Goal: Communication & Community: Answer question/provide support

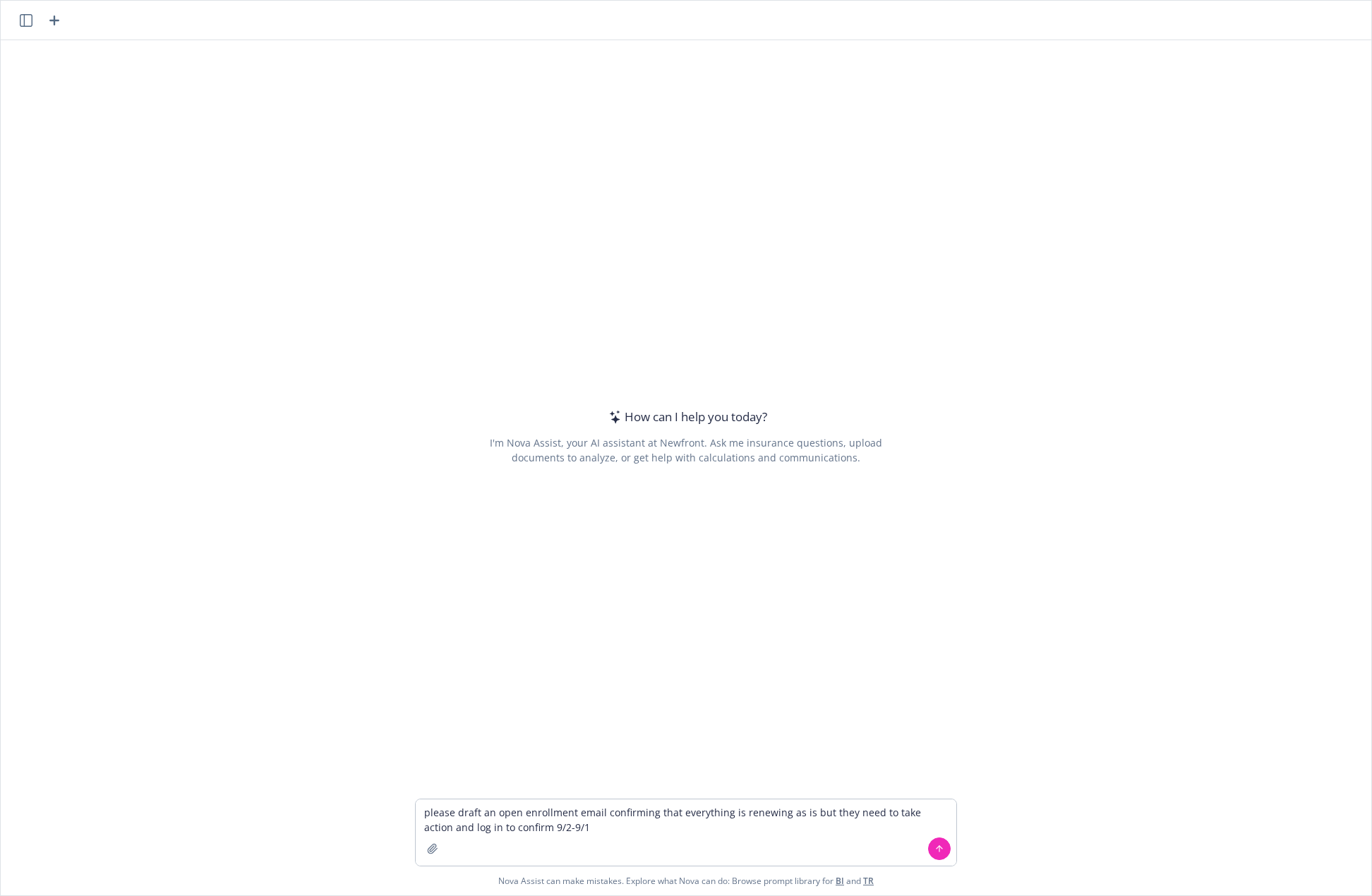
type textarea "please draft an open enrollment email confirming that everything is renewing as…"
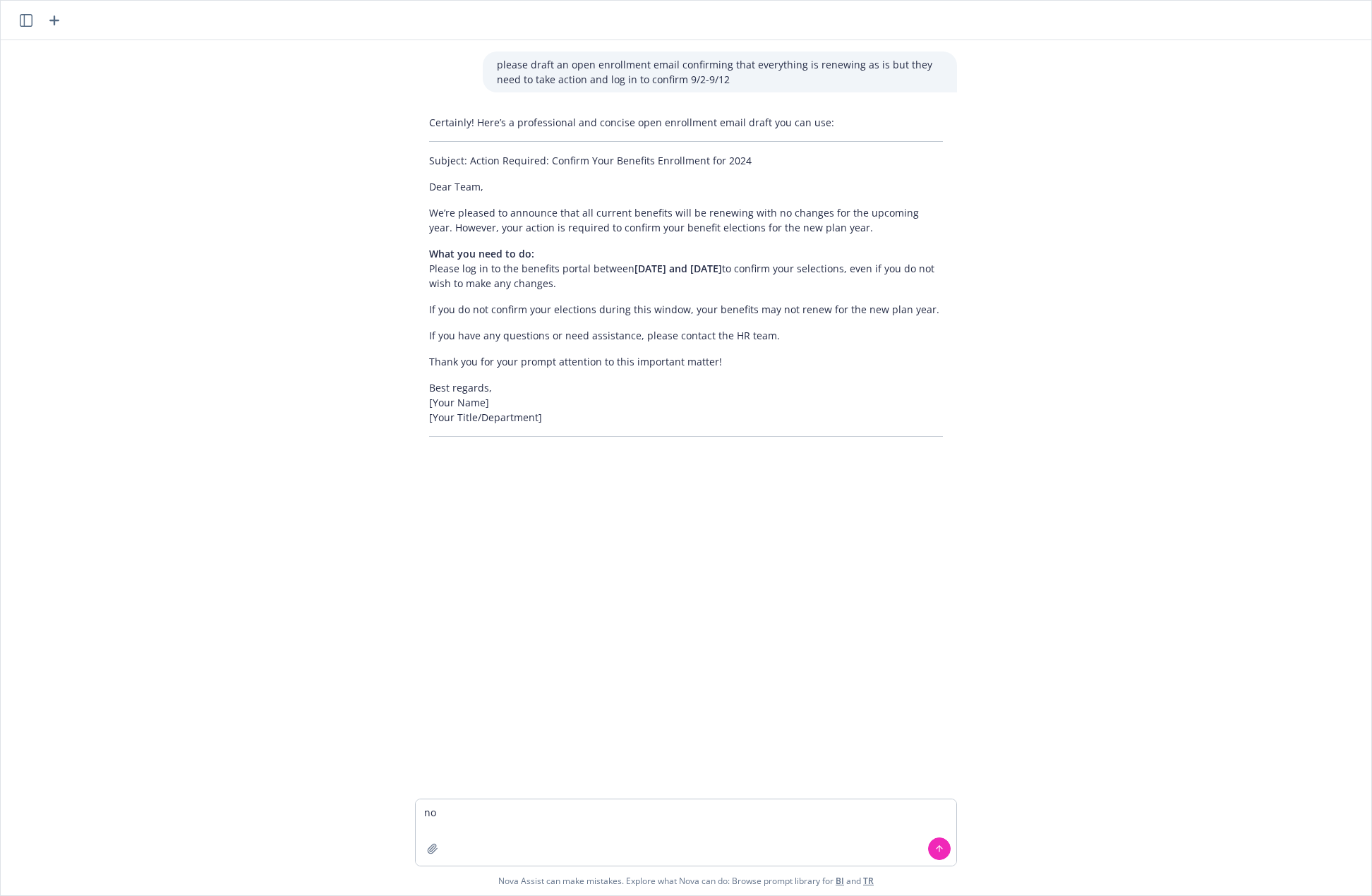
type textarea "n"
type textarea "update to note they will receive an email from employee navigator to log in and…"
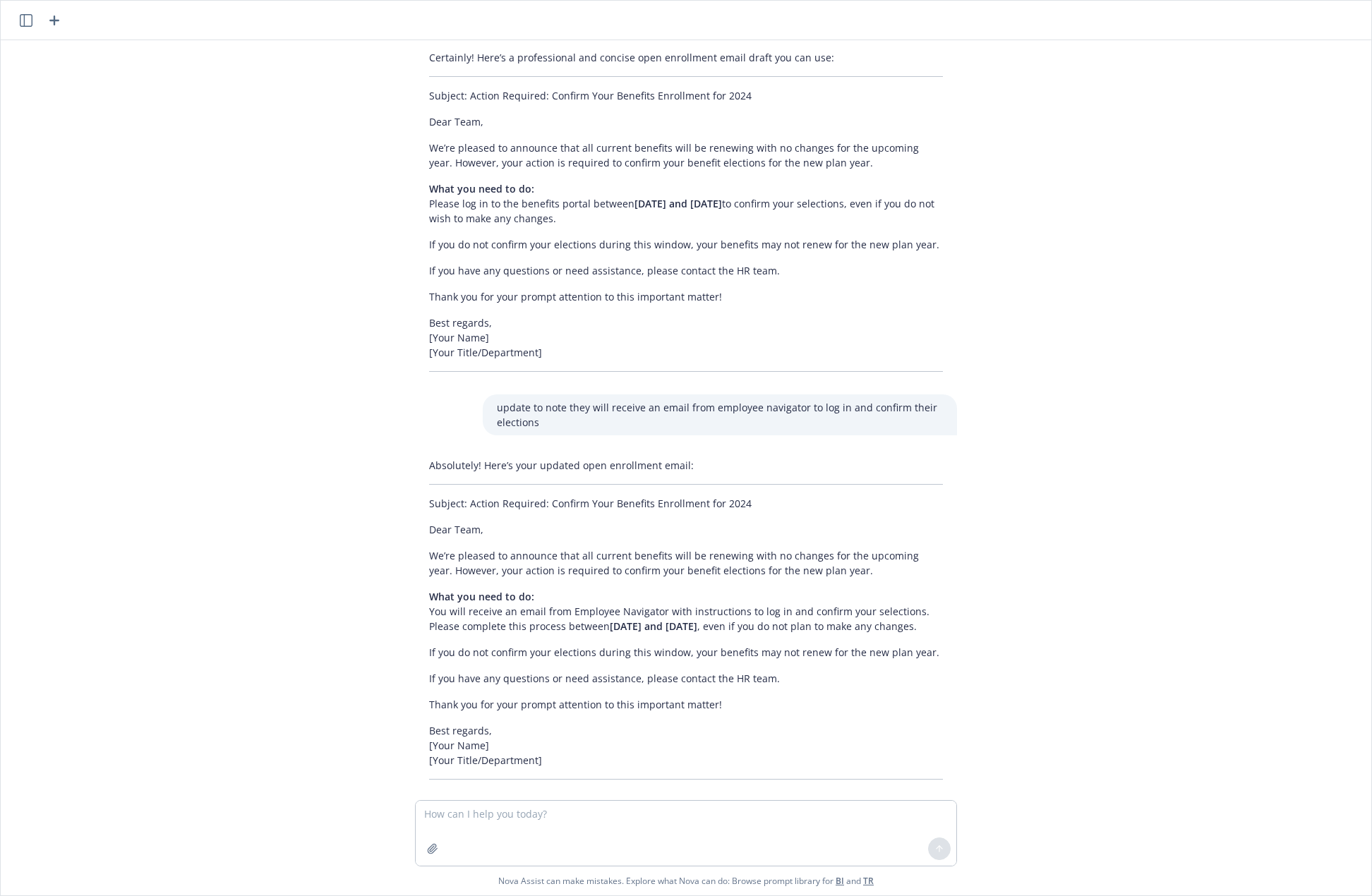
scroll to position [99, 0]
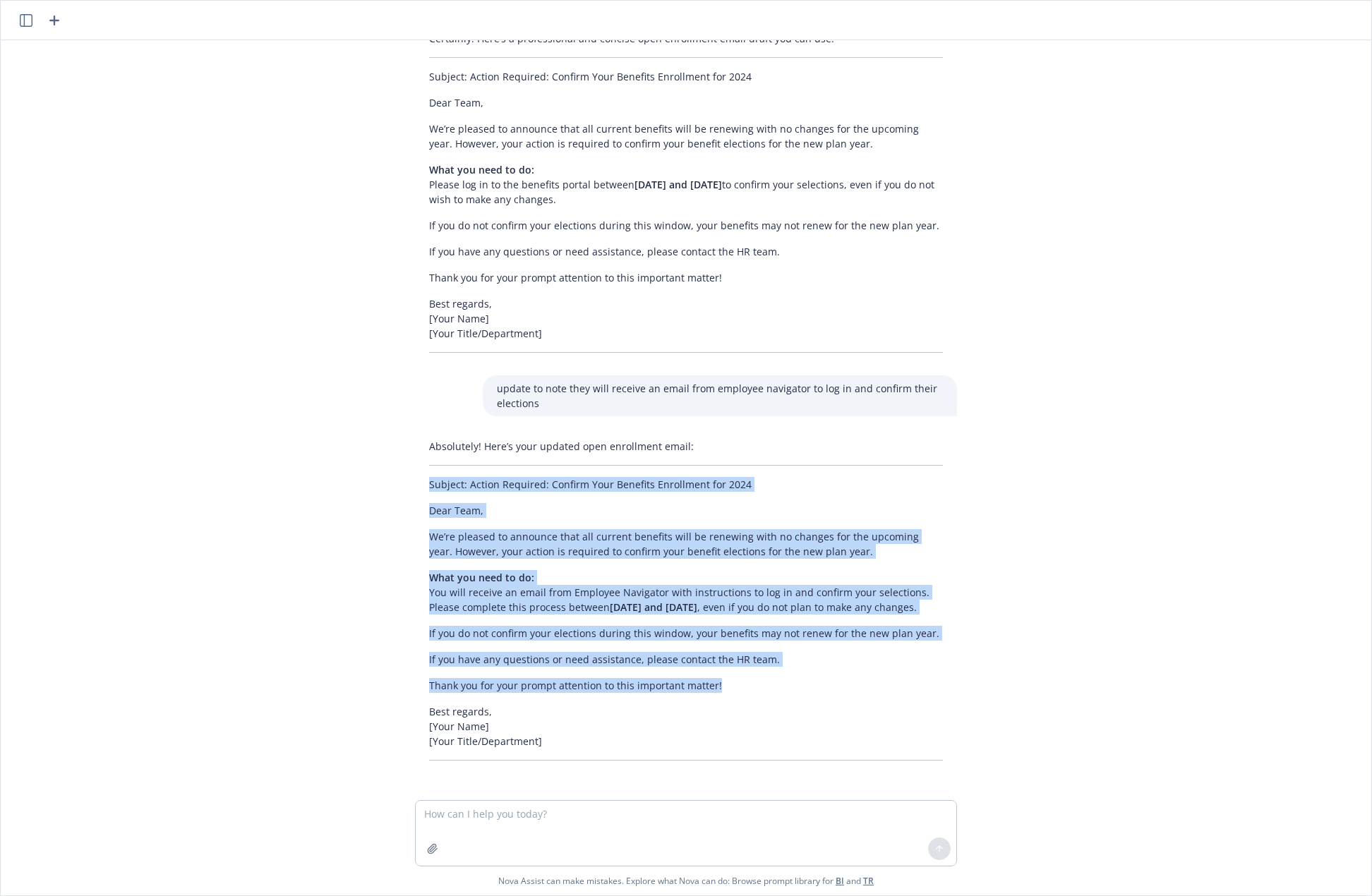
drag, startPoint x: 419, startPoint y: 467, endPoint x: 707, endPoint y: 688, distance: 363.0
click at [707, 688] on div "Absolutely! Here’s your updated open enrollment email: Subject: Action Required…" at bounding box center [686, 600] width 542 height 333
copy div "Subject: Action Required: Confirm Your Benefits Enrollment for 2024 Dear Team, …"
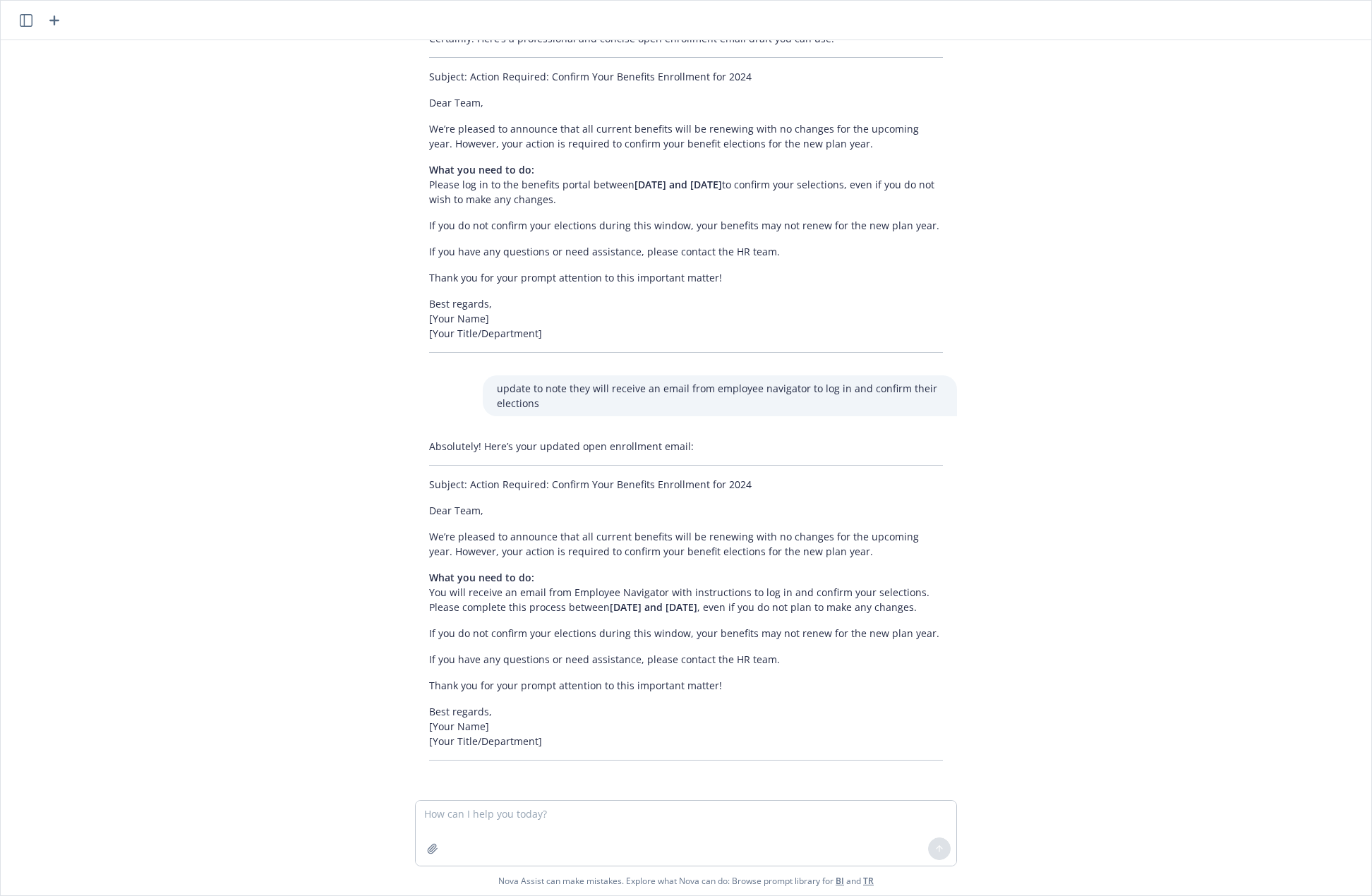
click at [686, 703] on div "Absolutely! Here’s your updated open enrollment email: Subject: Action Required…" at bounding box center [686, 600] width 542 height 333
